Goal: Task Accomplishment & Management: Complete application form

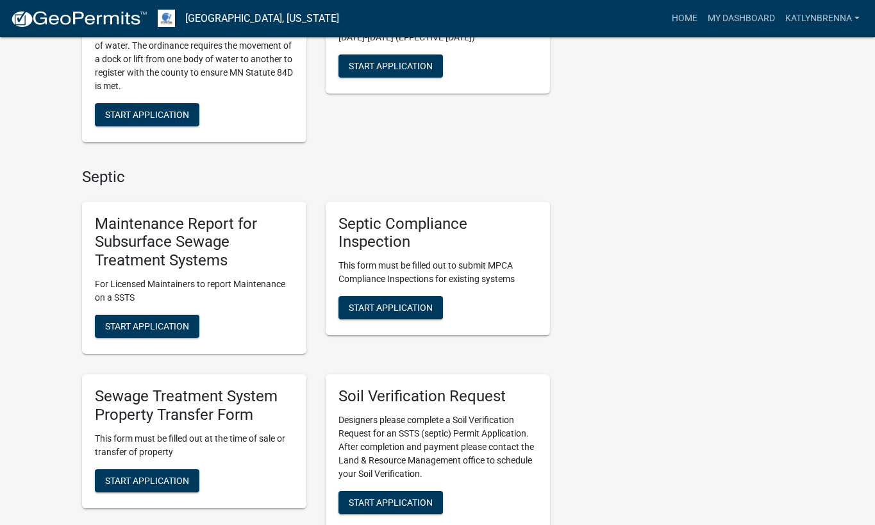
scroll to position [449, 0]
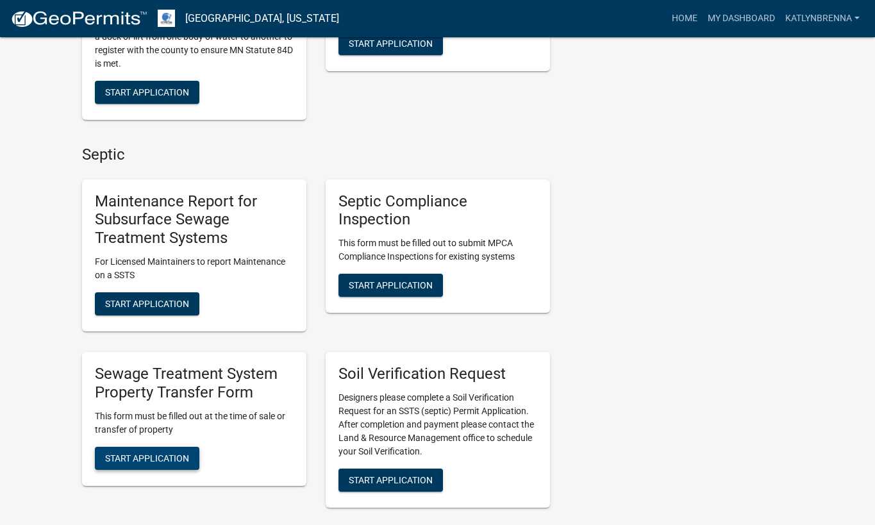
click at [179, 453] on span "Start Application" at bounding box center [147, 458] width 84 height 10
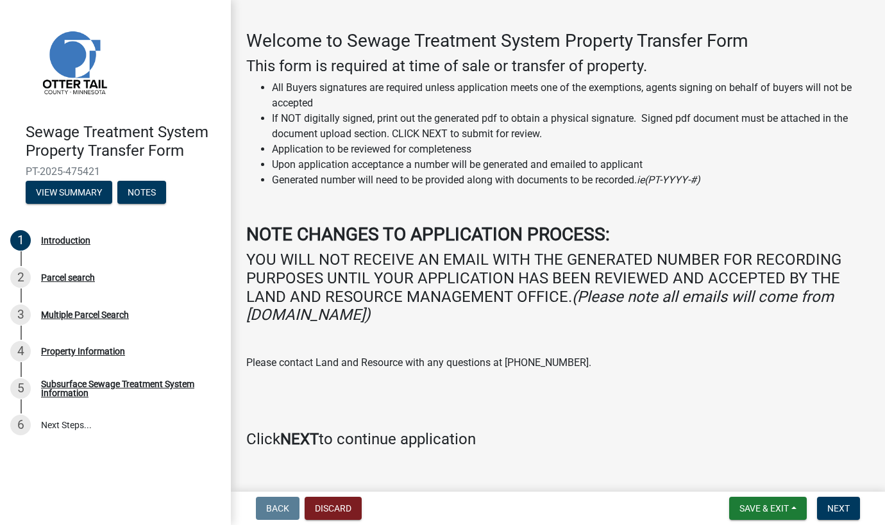
scroll to position [64, 0]
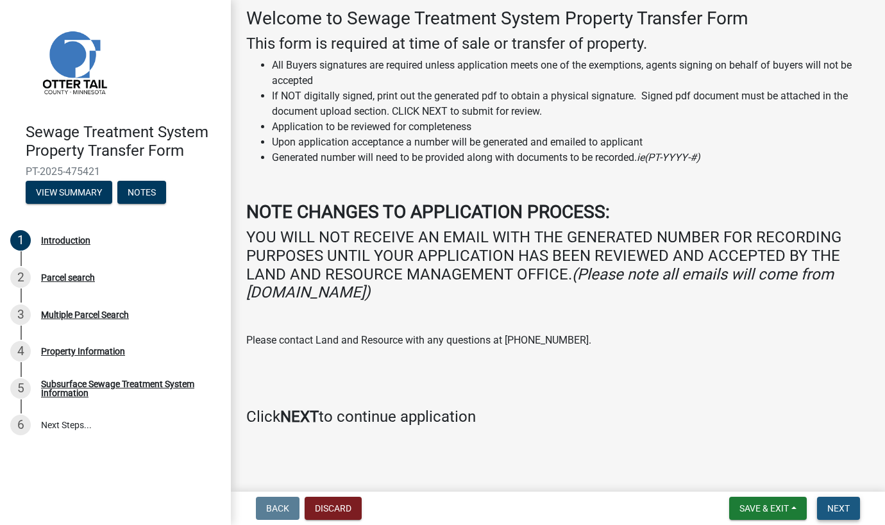
click at [844, 502] on button "Next" at bounding box center [838, 508] width 43 height 23
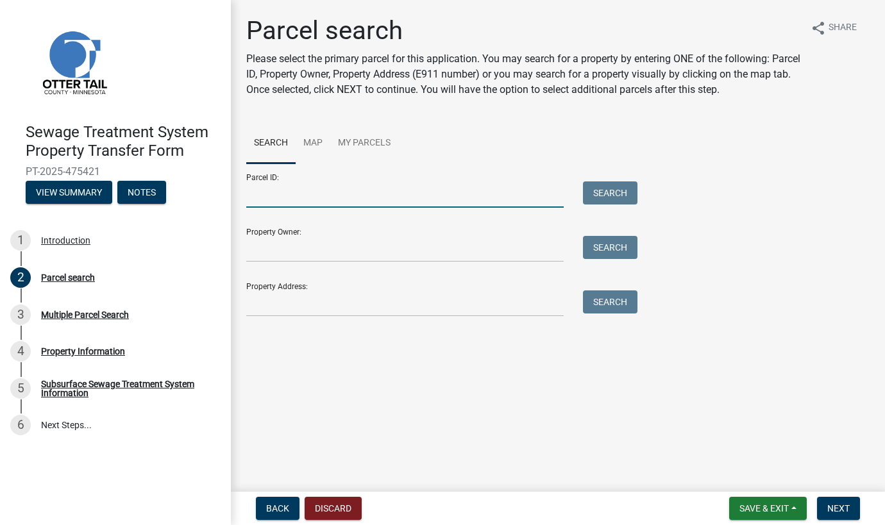
click at [297, 193] on input "Parcel ID:" at bounding box center [404, 194] width 317 height 26
click at [308, 194] on input "Parcel ID:" at bounding box center [404, 194] width 317 height 26
type input "60000310251002"
click at [597, 196] on button "Search" at bounding box center [610, 192] width 54 height 23
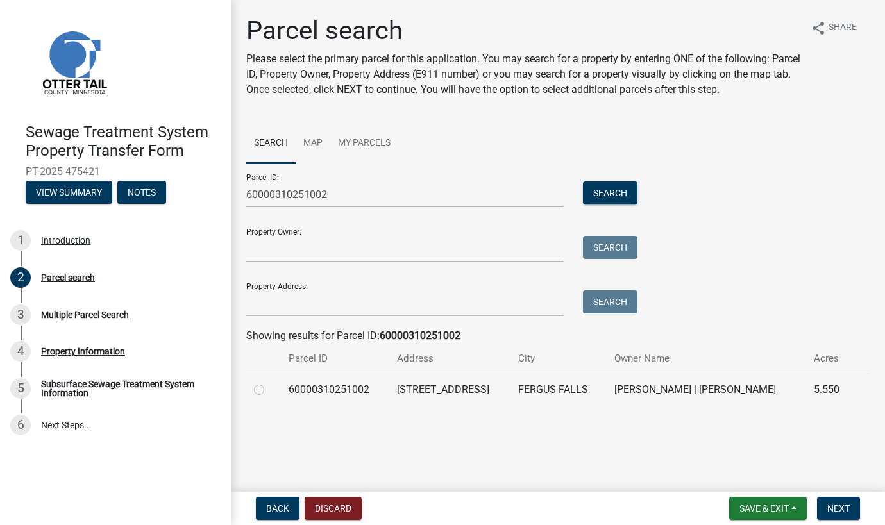
click at [265, 386] on div at bounding box center [263, 389] width 19 height 15
click at [269, 382] on label at bounding box center [269, 382] width 0 height 0
click at [269, 390] on input "radio" at bounding box center [273, 386] width 8 height 8
radio input "true"
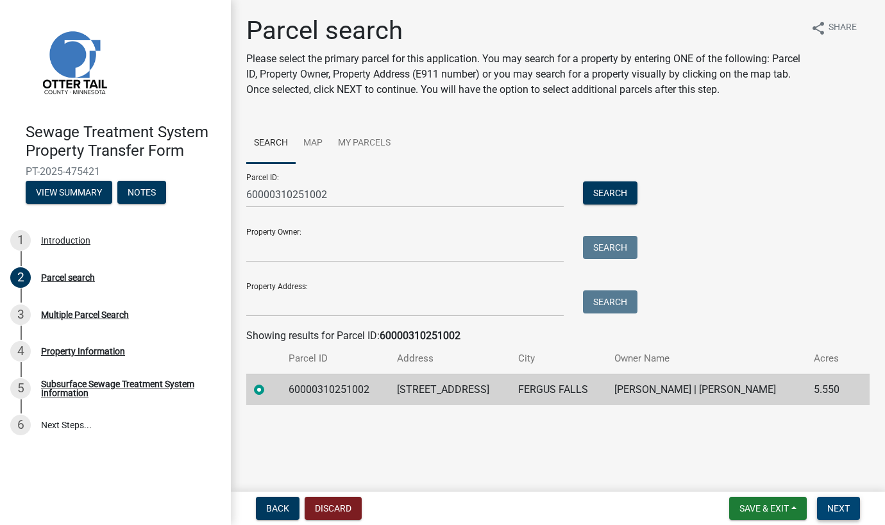
click at [844, 504] on span "Next" at bounding box center [838, 508] width 22 height 10
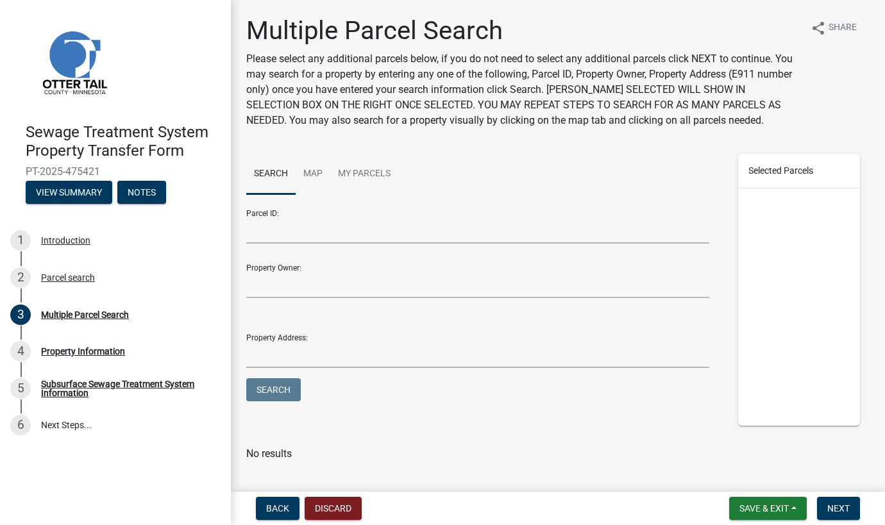
click at [831, 496] on nav "Back Discard Save & Exit Save Save & Exit Next" at bounding box center [558, 508] width 654 height 33
click at [844, 515] on button "Next" at bounding box center [838, 508] width 43 height 23
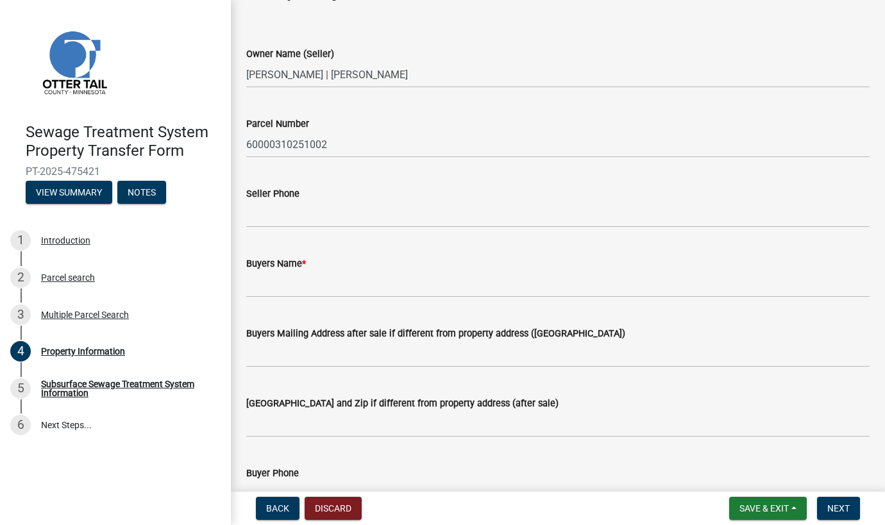
scroll to position [64, 0]
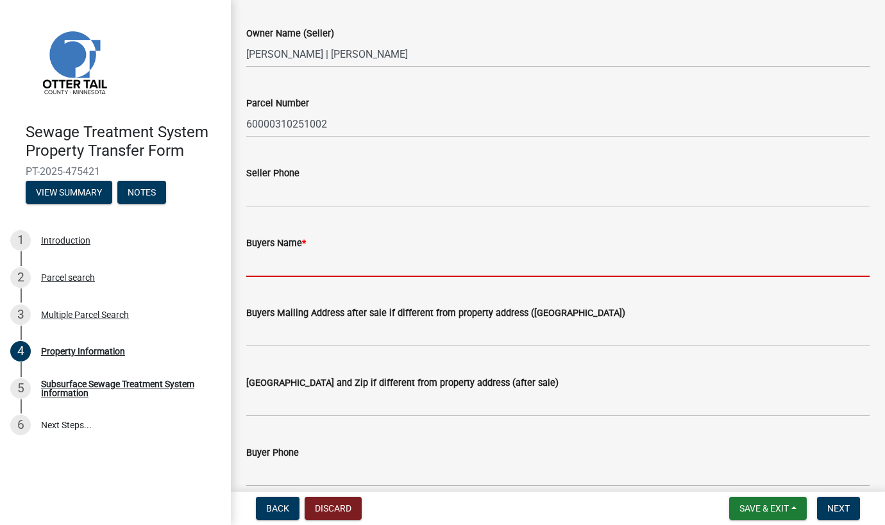
click at [306, 260] on input "Buyers Name *" at bounding box center [557, 264] width 623 height 26
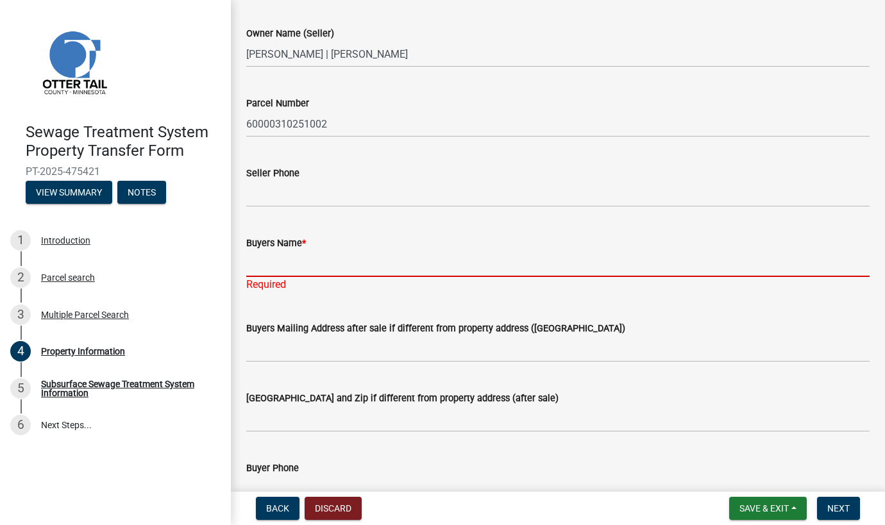
click at [313, 262] on input "Buyers Name *" at bounding box center [557, 264] width 623 height 26
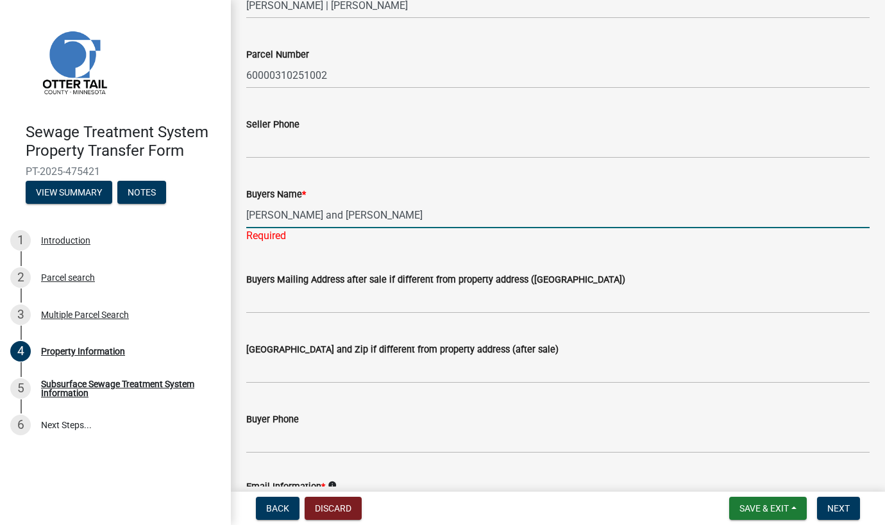
scroll to position [192, 0]
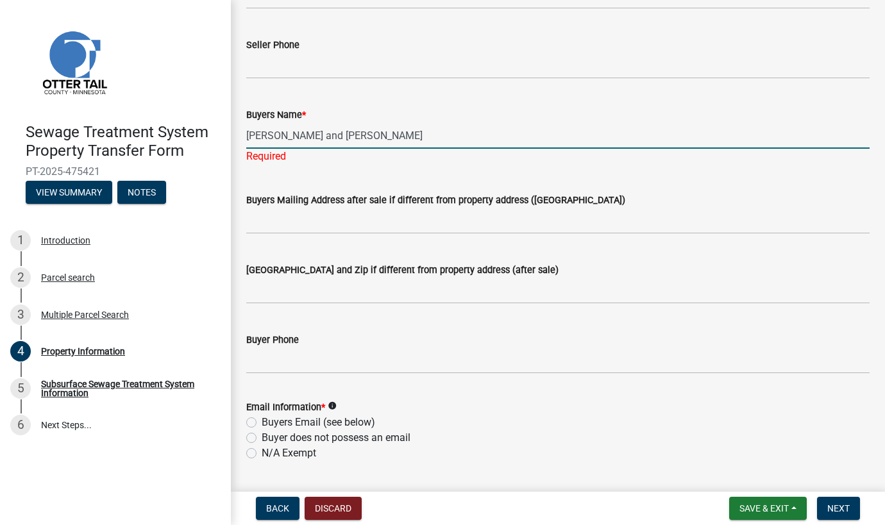
type input "[PERSON_NAME] and [PERSON_NAME]"
click at [287, 417] on div "Email Information * info Buyers Email (see below) Buyer does not possess an ema…" at bounding box center [557, 430] width 623 height 62
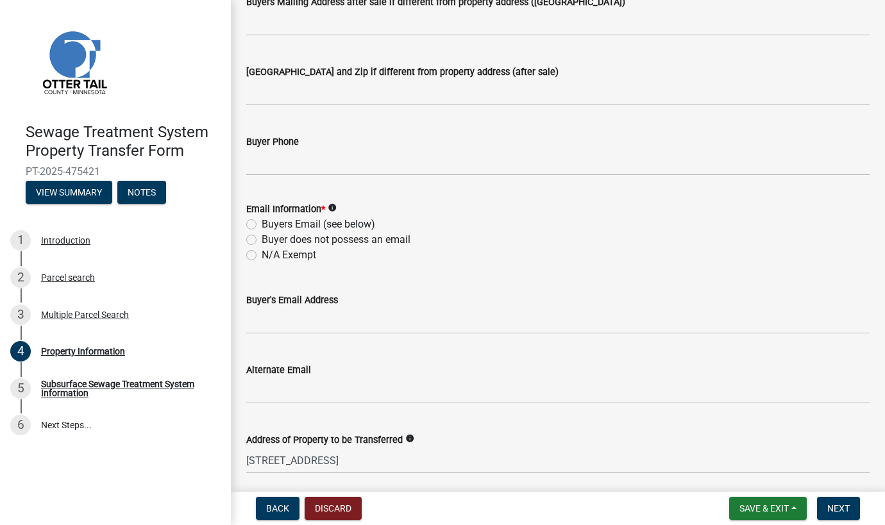
scroll to position [385, 0]
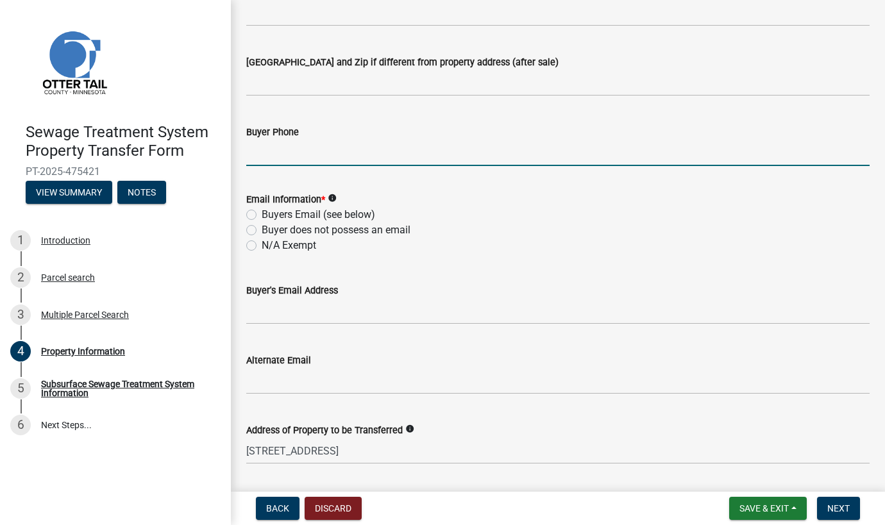
click at [289, 150] on input "Buyer Phone" at bounding box center [557, 153] width 623 height 26
type input "7"
type input "2187700921"
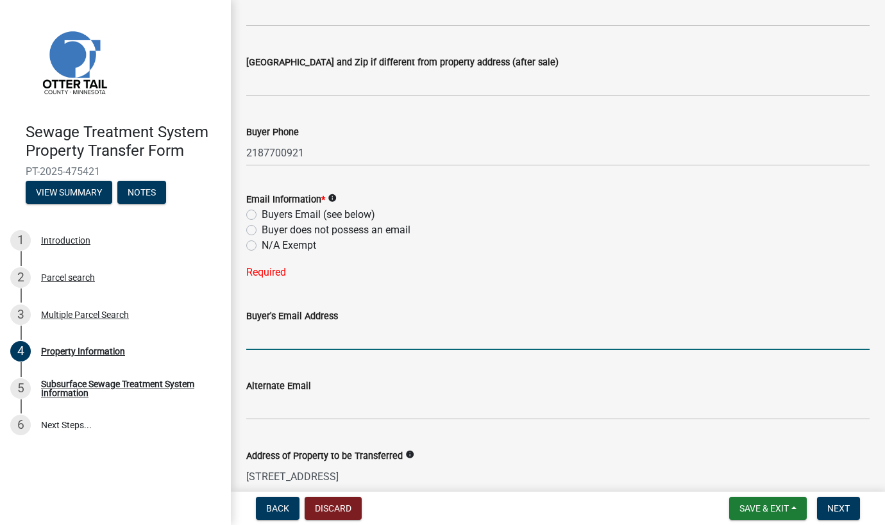
click at [256, 214] on div "Buyers Email (see below)" at bounding box center [557, 214] width 623 height 15
click at [262, 213] on label "Buyers Email (see below)" at bounding box center [318, 214] width 113 height 15
click at [262, 213] on input "Buyers Email (see below)" at bounding box center [266, 211] width 8 height 8
radio input "true"
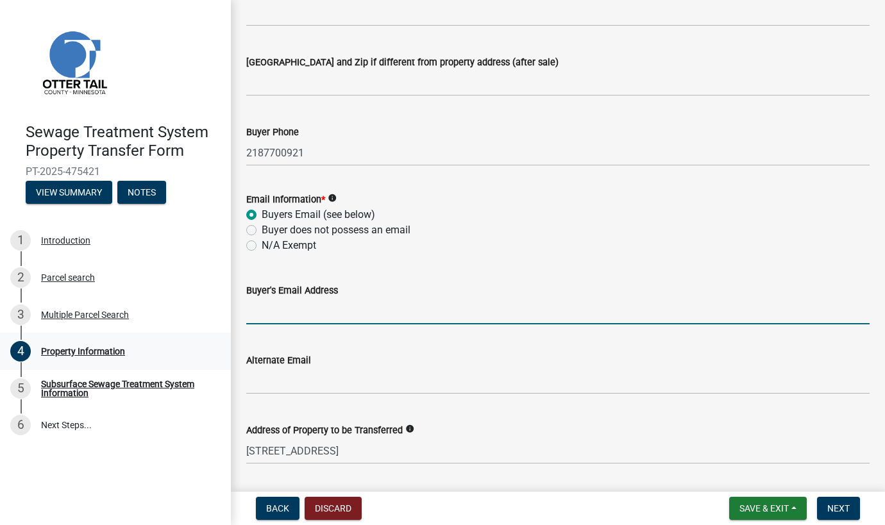
drag, startPoint x: 292, startPoint y: 318, endPoint x: 176, endPoint y: 344, distance: 118.8
click at [292, 318] on input "Buyer's Email Address" at bounding box center [557, 311] width 623 height 26
type input "[EMAIL_ADDRESS][DOMAIN_NAME]"
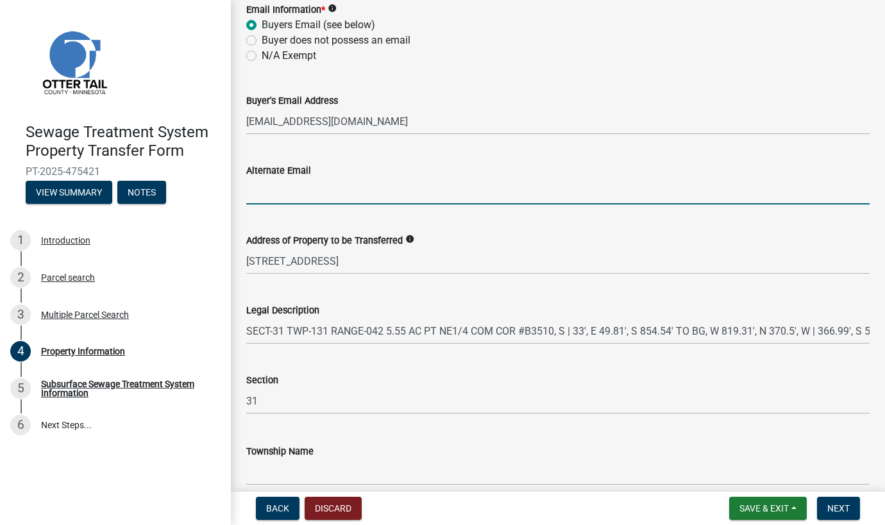
scroll to position [633, 0]
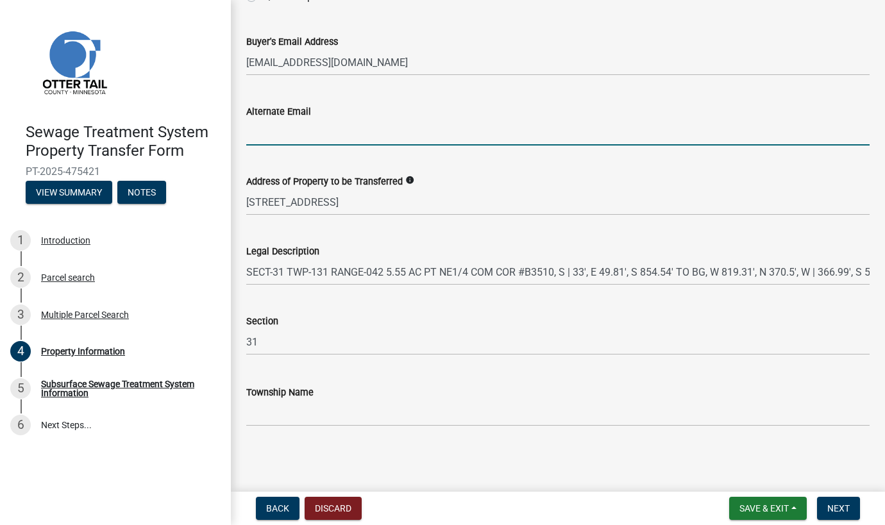
click at [299, 142] on input "Alternate Email" at bounding box center [557, 132] width 623 height 26
paste input "[EMAIL_ADDRESS][DOMAIN_NAME]"
type input "[EMAIL_ADDRESS][DOMAIN_NAME]"
click at [829, 513] on span "Next" at bounding box center [838, 508] width 22 height 10
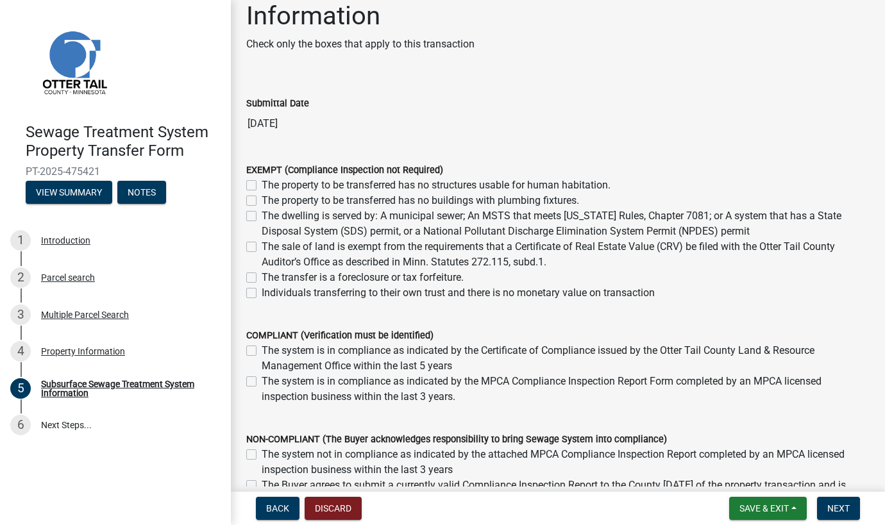
scroll to position [64, 0]
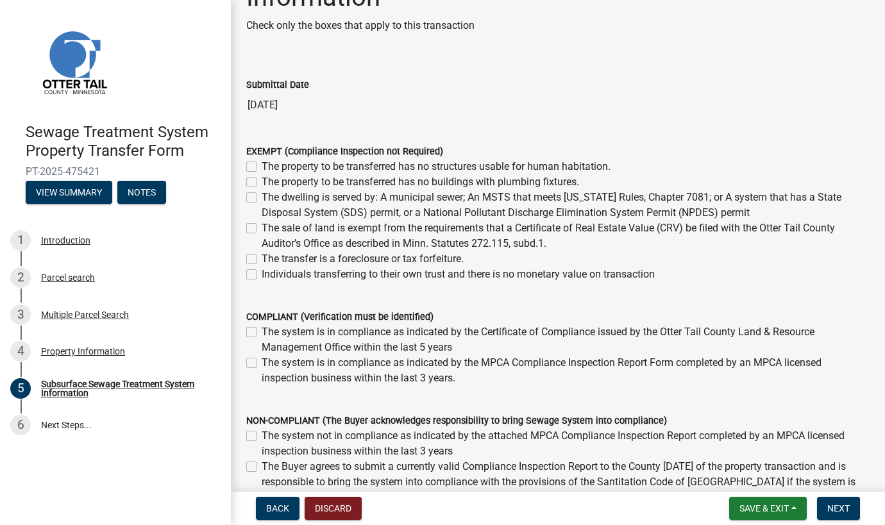
drag, startPoint x: 253, startPoint y: 360, endPoint x: 261, endPoint y: 358, distance: 8.1
click at [262, 360] on label "The system is in compliance as indicated by the MPCA Compliance Inspection Repo…" at bounding box center [566, 370] width 608 height 31
click at [262, 360] on input "The system is in compliance as indicated by the MPCA Compliance Inspection Repo…" at bounding box center [266, 359] width 8 height 8
checkbox input "true"
checkbox input "false"
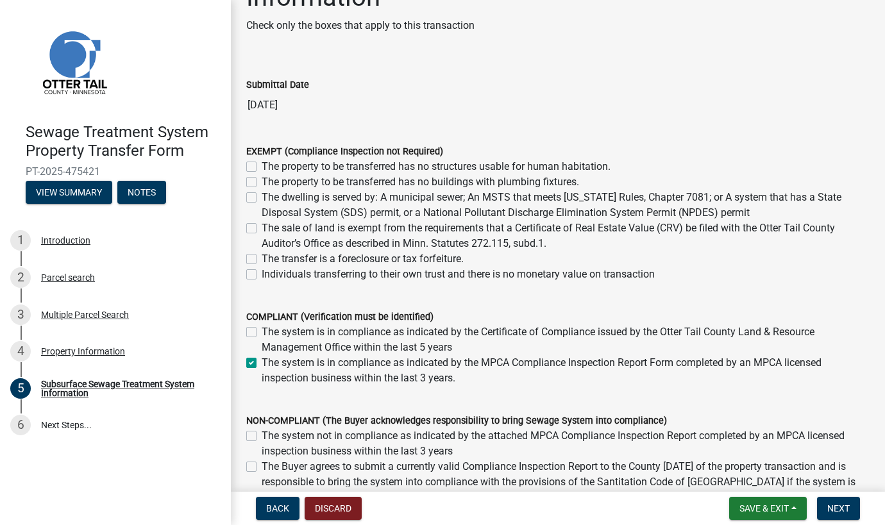
checkbox input "true"
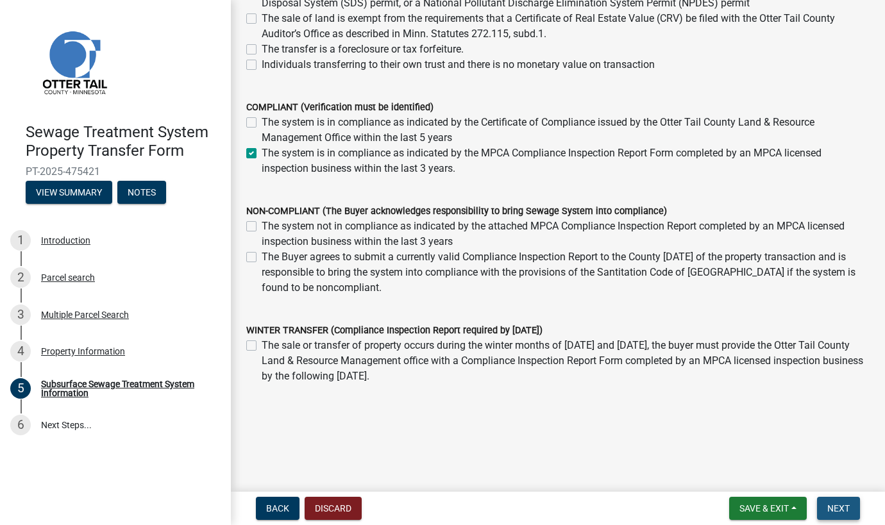
click at [849, 506] on span "Next" at bounding box center [838, 508] width 22 height 10
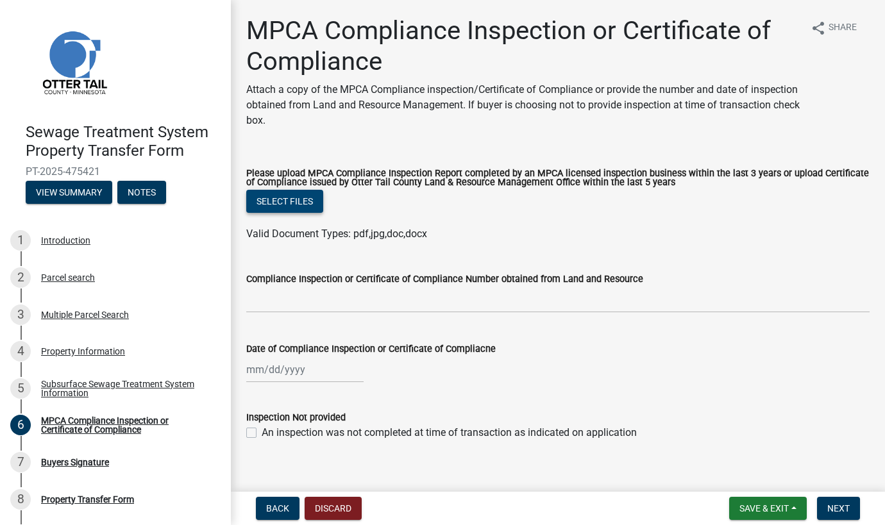
click at [294, 201] on button "Select files" at bounding box center [284, 201] width 77 height 23
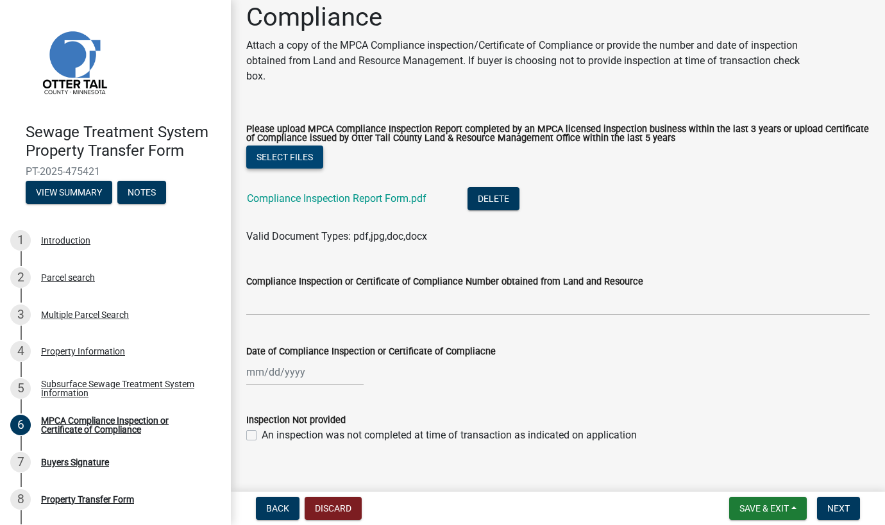
scroll to position [63, 0]
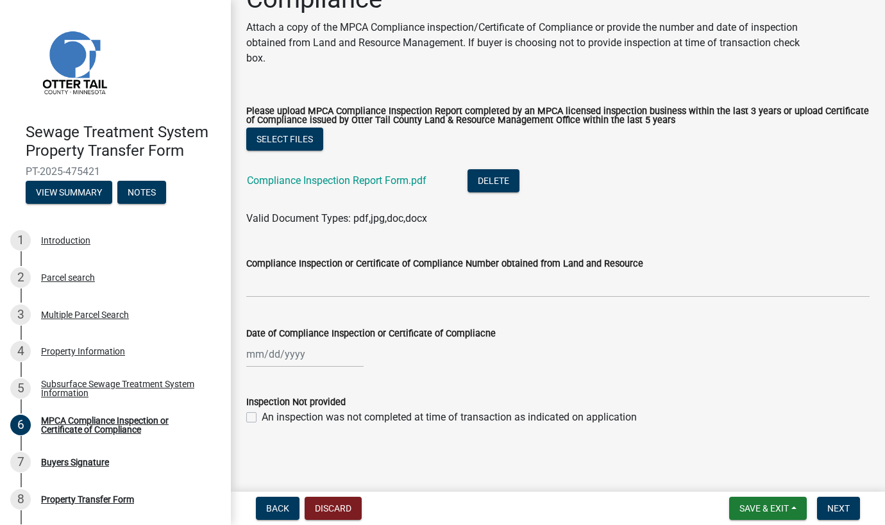
click at [241, 356] on div "Date of Compliance Inspection or Certificate of Compliacne" at bounding box center [558, 338] width 642 height 60
select select "9"
select select "2025"
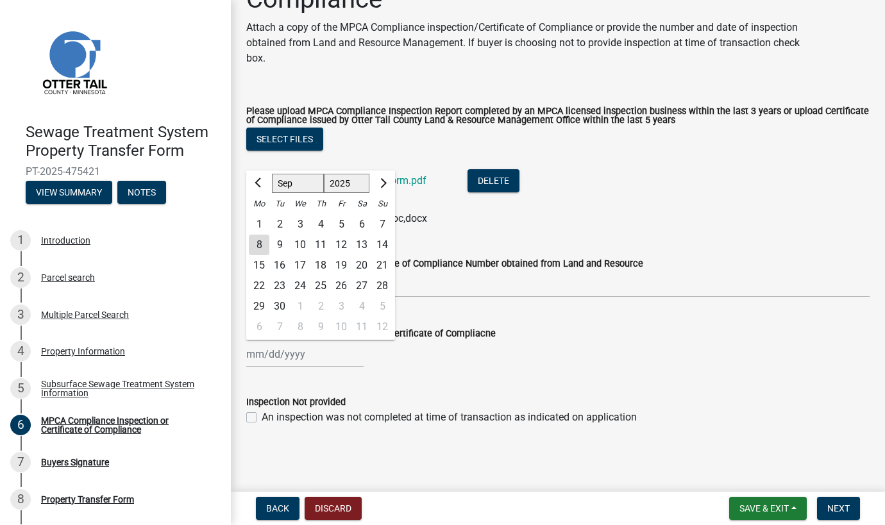
click at [250, 355] on div "[PERSON_NAME] Feb Mar Apr [PERSON_NAME][DATE] Oct Nov [DATE] 1526 1527 1528 152…" at bounding box center [304, 354] width 117 height 26
click at [265, 354] on input "Date of Compliance Inspection or Certificate of Compliacne" at bounding box center [304, 354] width 117 height 26
type input "[DATE]"
click at [440, 423] on label "An inspection was not completed at time of transaction as indicated on applicat…" at bounding box center [449, 417] width 375 height 15
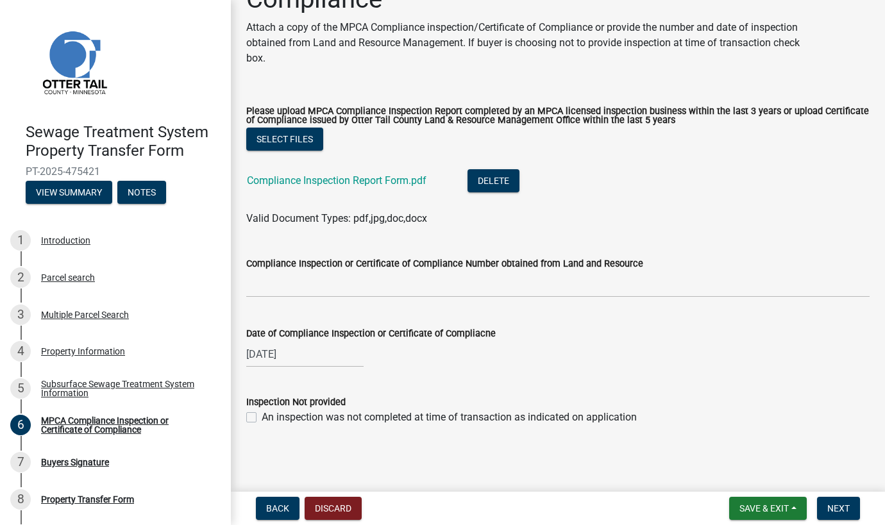
drag, startPoint x: 440, startPoint y: 423, endPoint x: 596, endPoint y: 298, distance: 199.7
click at [597, 300] on wm-data-entity-input "Compliance Inspection or Certificate of Compliance Number obtained from Land an…" at bounding box center [557, 273] width 623 height 70
drag, startPoint x: 824, startPoint y: 512, endPoint x: 808, endPoint y: 477, distance: 39.0
click at [826, 512] on button "Next" at bounding box center [838, 508] width 43 height 23
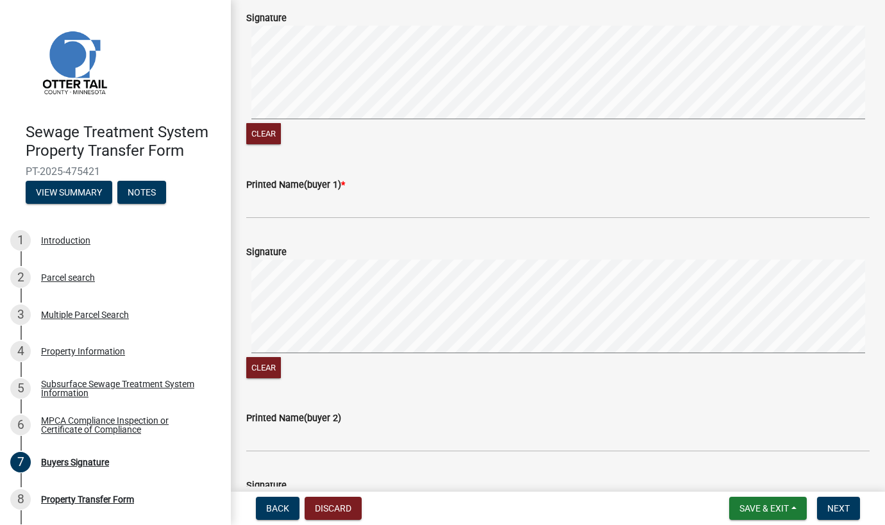
scroll to position [192, 0]
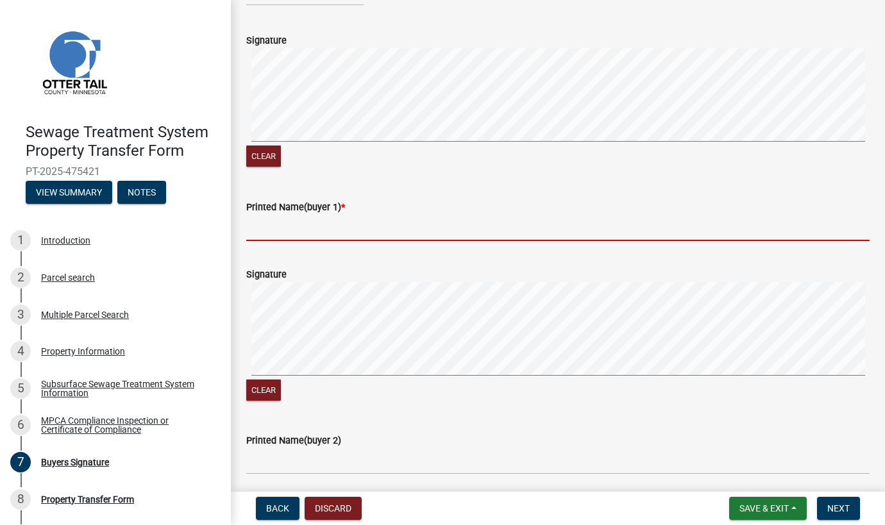
click at [290, 223] on input "Printed Name(buyer 1) *" at bounding box center [557, 228] width 623 height 26
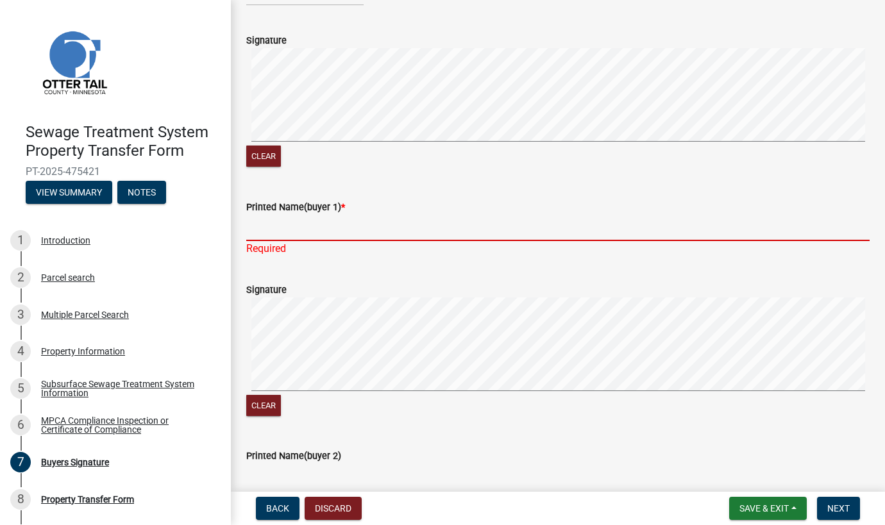
click at [282, 219] on input "Printed Name(buyer 1) *" at bounding box center [557, 228] width 623 height 26
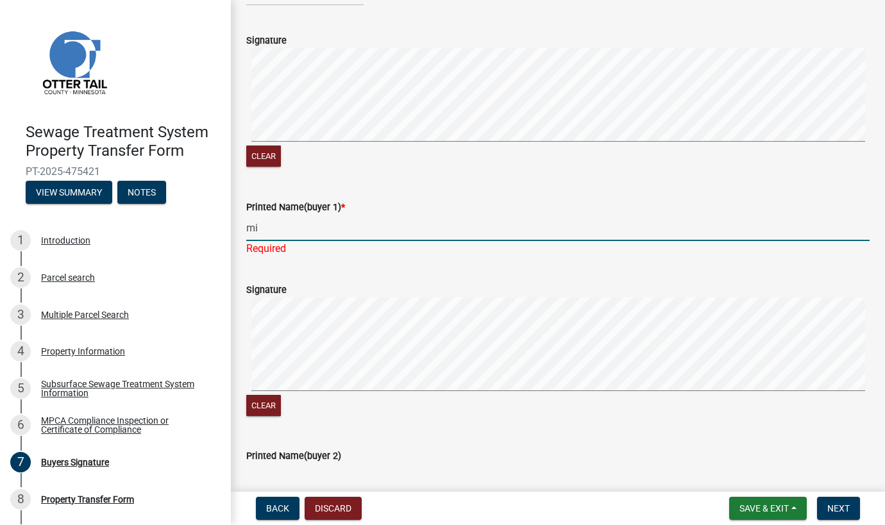
type input "m"
type input "[PERSON_NAME]"
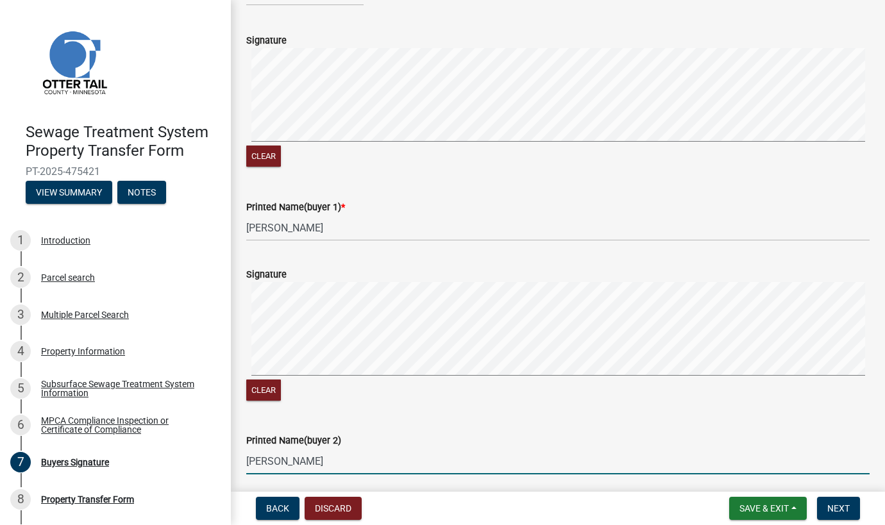
type input "[PERSON_NAME]"
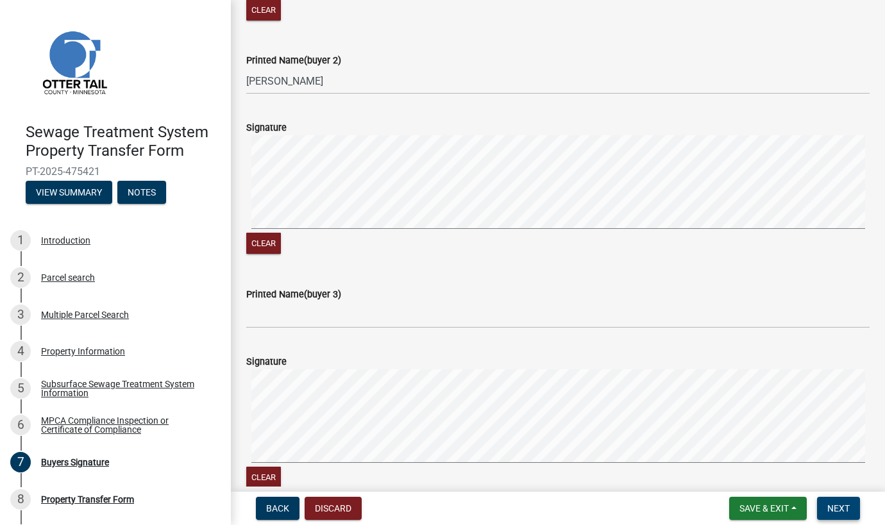
click at [826, 499] on button "Next" at bounding box center [838, 508] width 43 height 23
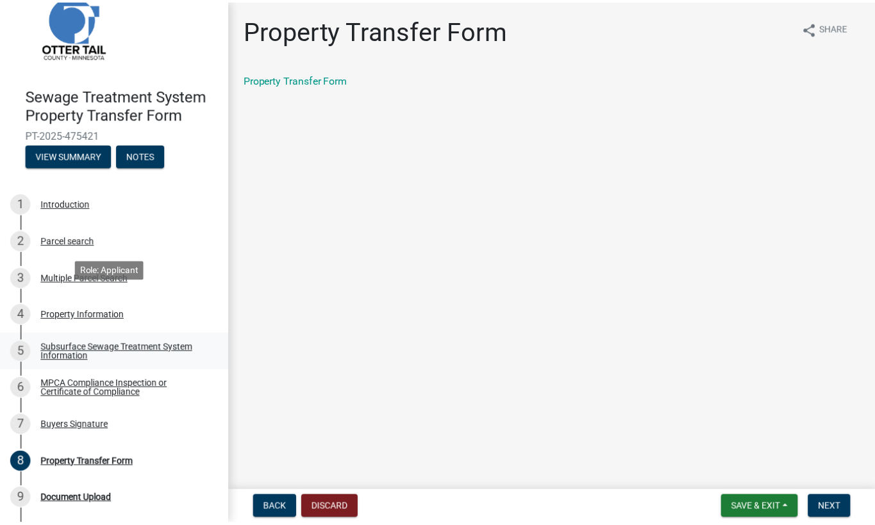
scroll to position [72, 0]
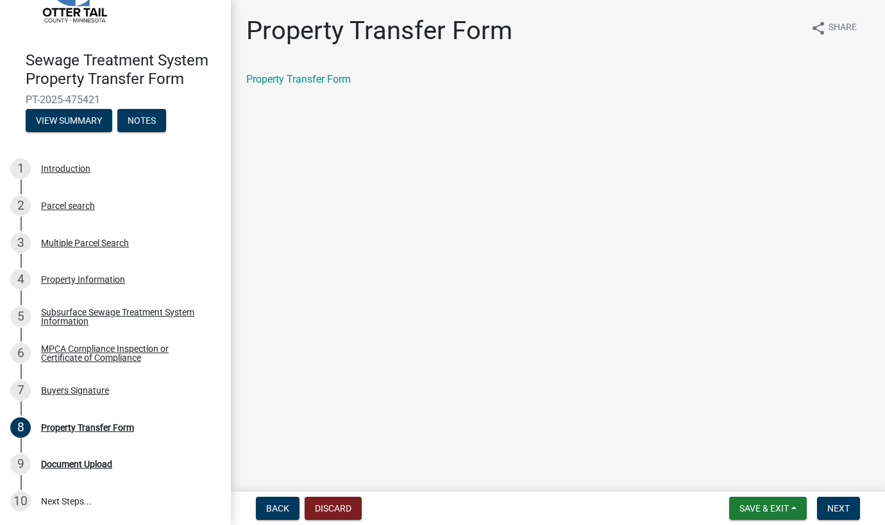
click at [301, 70] on div "Property Transfer Form share Share Property Transfer Form" at bounding box center [558, 62] width 642 height 94
click at [302, 73] on link "Property Transfer Form" at bounding box center [298, 79] width 104 height 12
click at [783, 516] on button "Save & Exit" at bounding box center [768, 508] width 78 height 23
click at [779, 479] on button "Save & Exit" at bounding box center [755, 475] width 103 height 31
